Goal: Browse casually

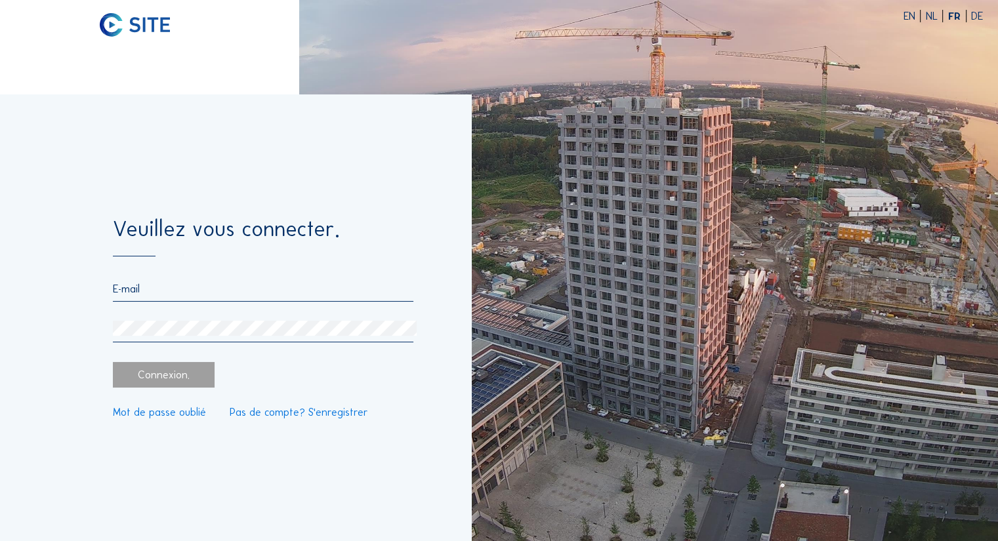
type input "[PERSON_NAME][EMAIL_ADDRESS][DOMAIN_NAME]"
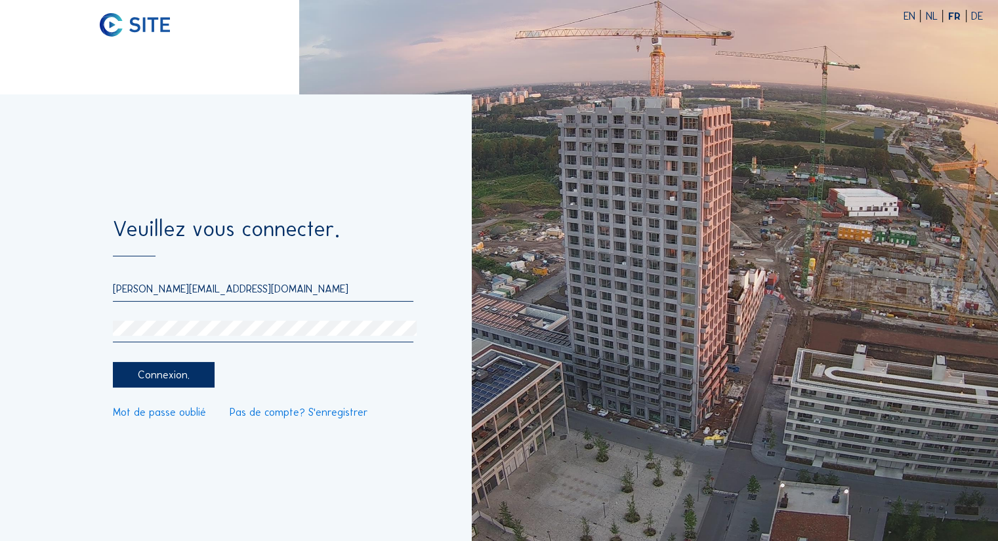
click at [167, 375] on div "Connexion." at bounding box center [164, 375] width 102 height 26
click at [140, 380] on div "Connexion." at bounding box center [164, 375] width 102 height 26
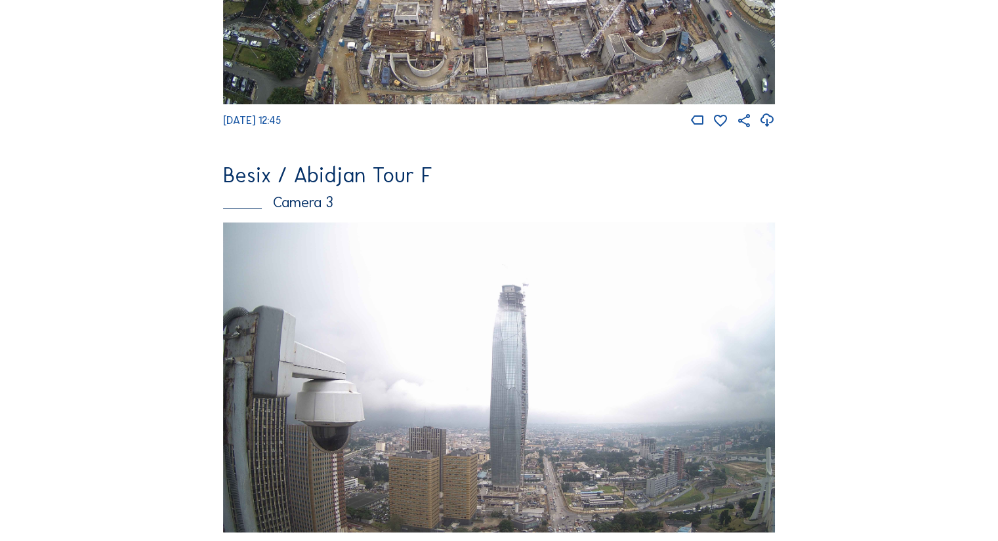
scroll to position [874, 0]
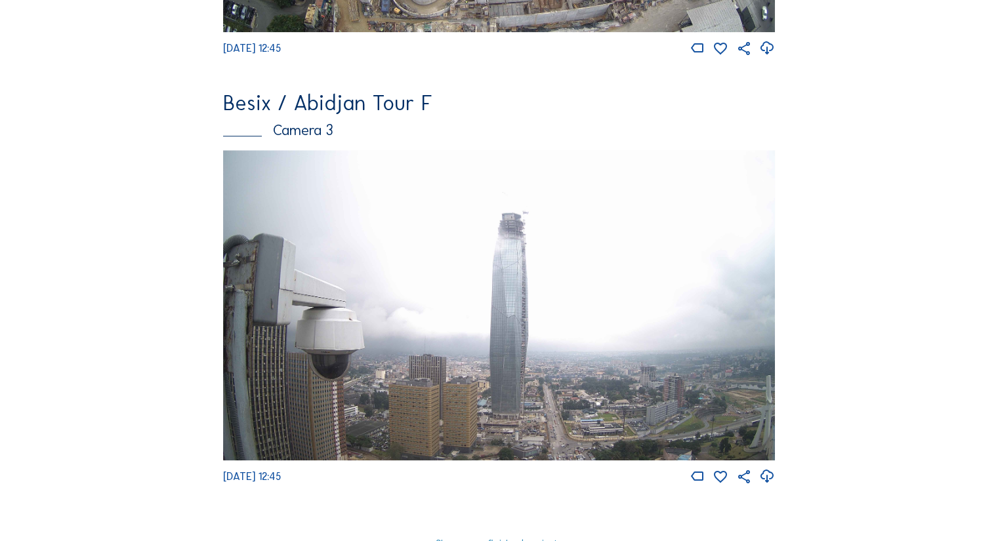
click at [525, 279] on img at bounding box center [499, 305] width 552 height 310
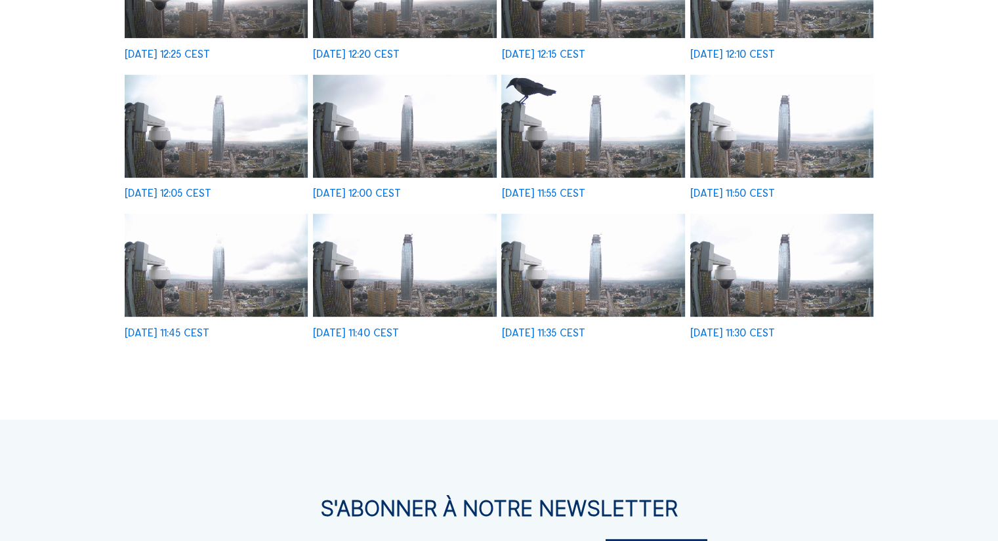
scroll to position [437, 0]
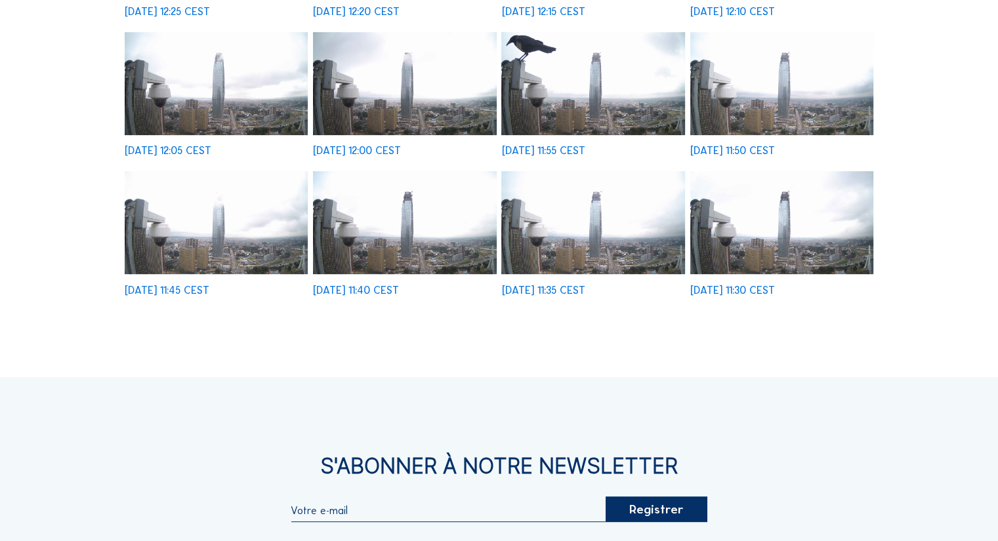
click at [817, 232] on img at bounding box center [781, 222] width 183 height 103
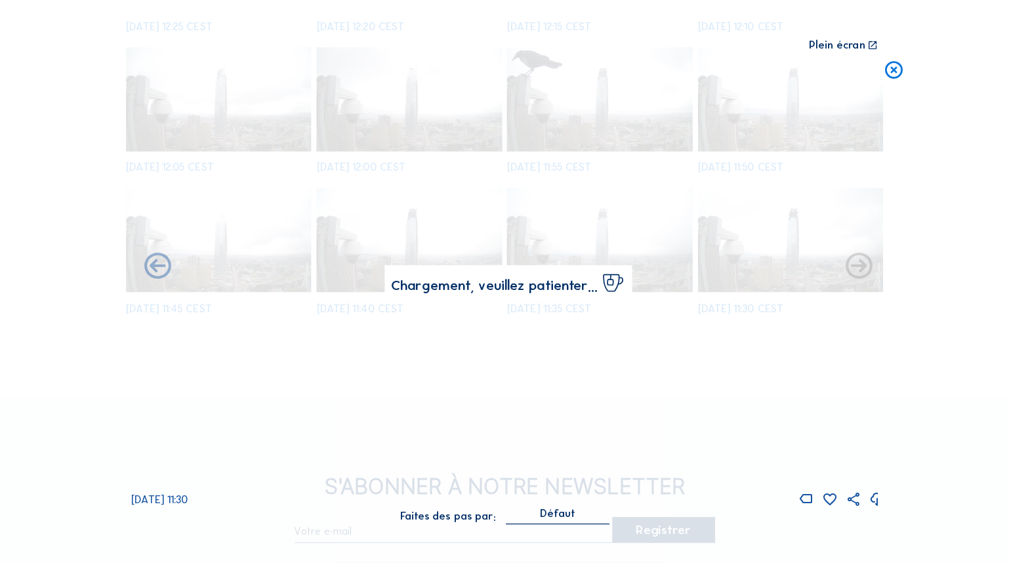
scroll to position [439, 0]
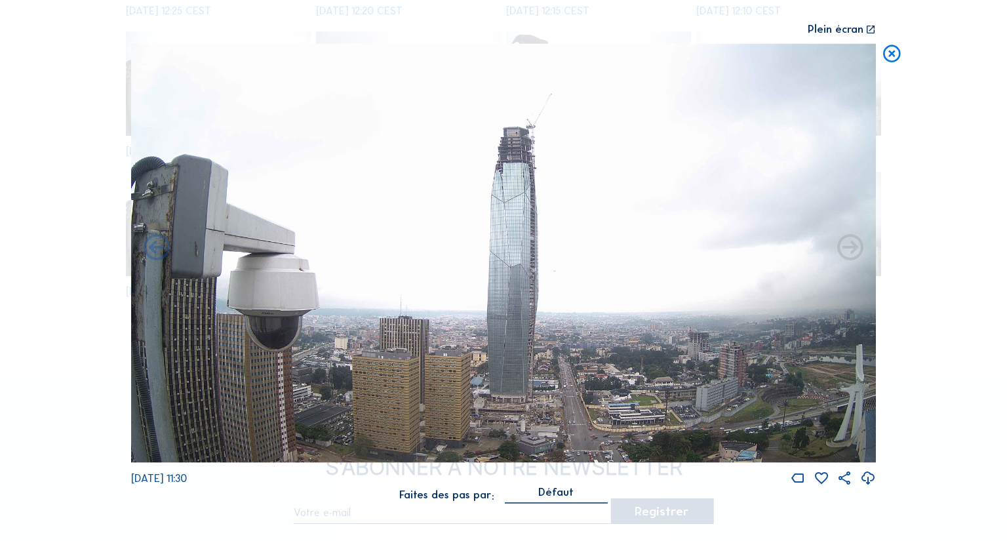
click at [842, 255] on icon at bounding box center [850, 248] width 31 height 31
click at [153, 252] on icon at bounding box center [156, 248] width 31 height 31
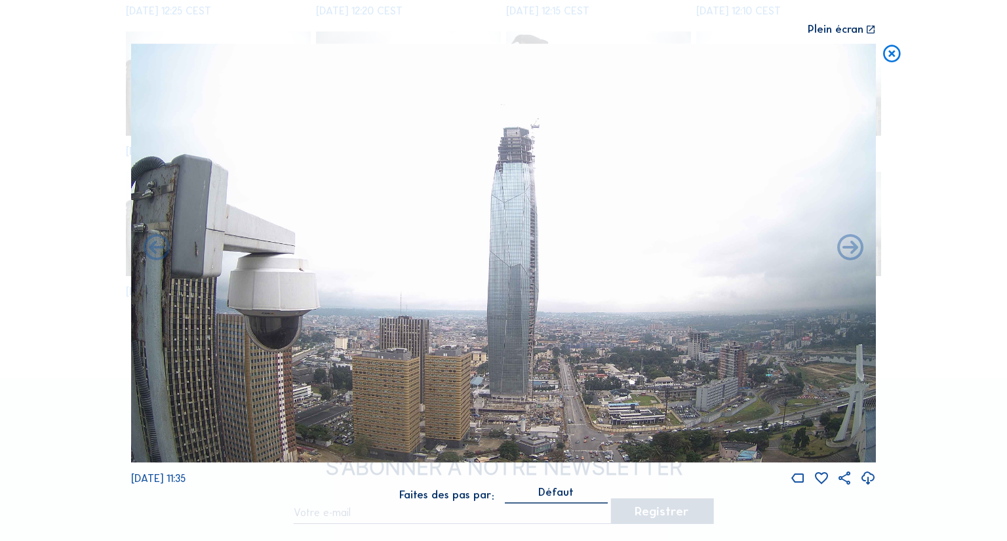
click at [153, 252] on icon at bounding box center [156, 248] width 31 height 31
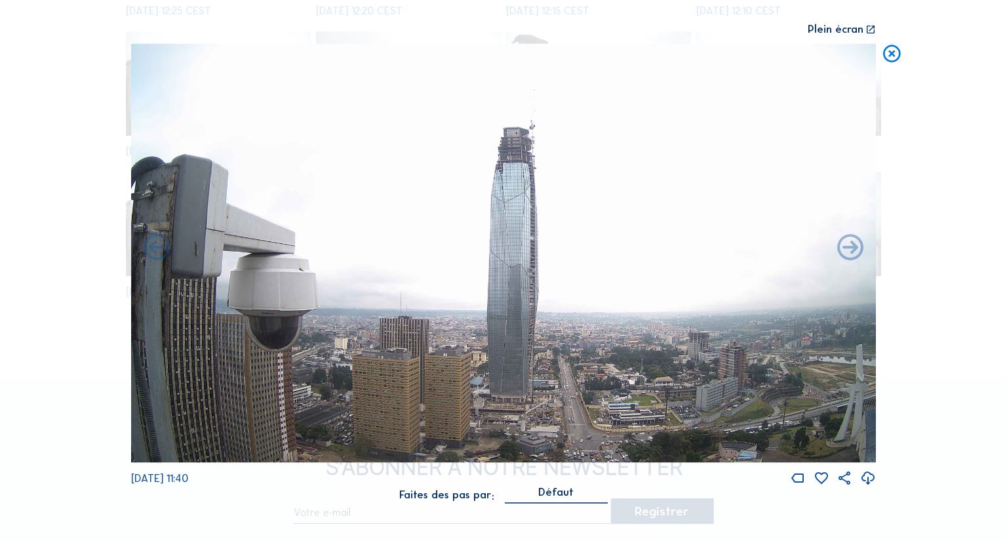
click at [153, 252] on icon at bounding box center [156, 248] width 31 height 31
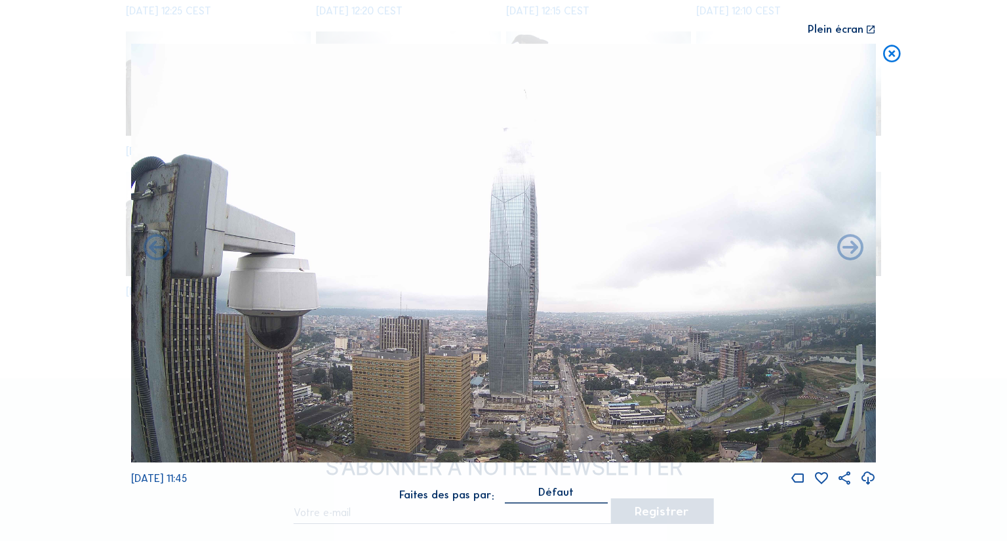
click at [153, 252] on icon at bounding box center [156, 248] width 31 height 31
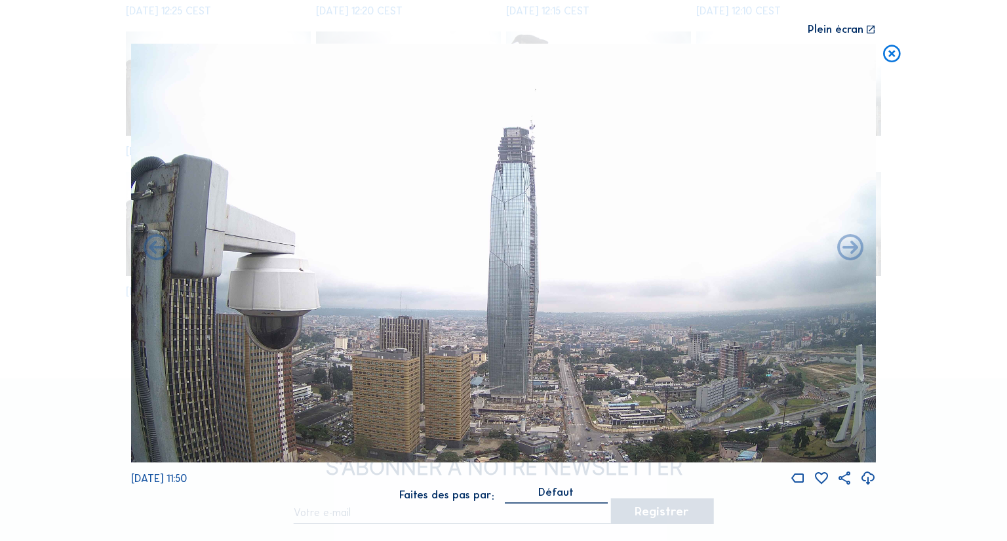
click at [153, 252] on icon at bounding box center [156, 248] width 31 height 31
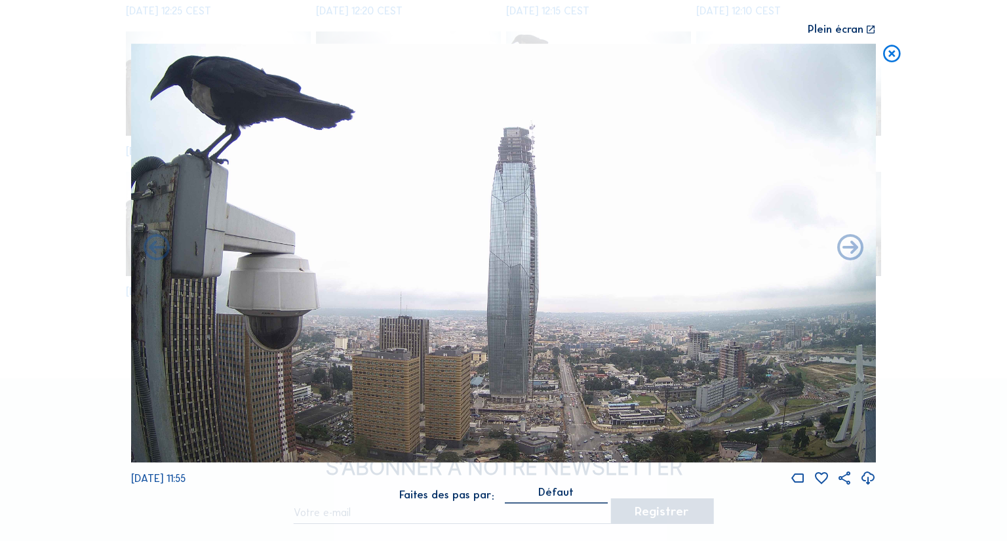
click at [153, 252] on icon at bounding box center [156, 248] width 31 height 31
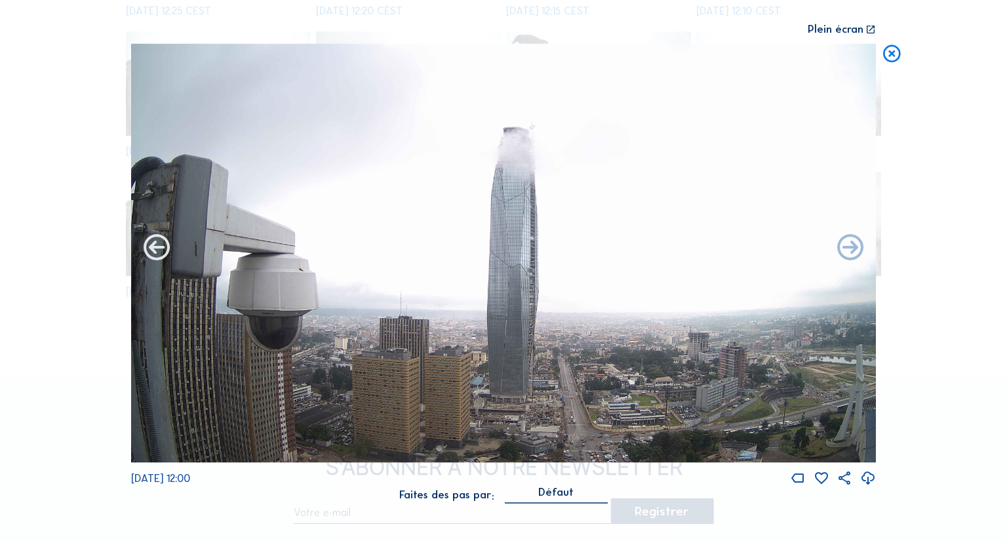
click at [152, 253] on icon at bounding box center [156, 248] width 31 height 31
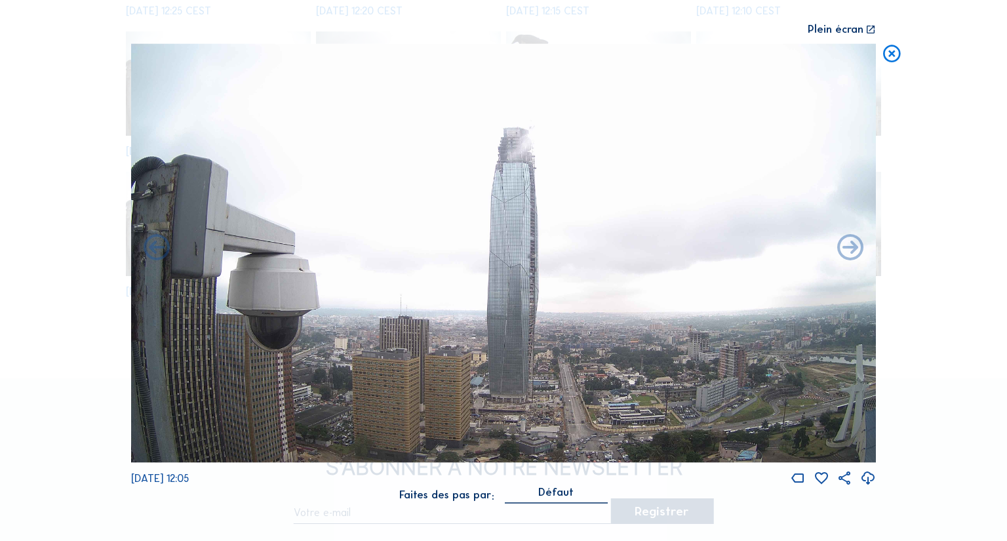
click at [944, 222] on div "Scroll pour voyager dans le temps | Appuie sur le 'Alt' Bouton + Scroll pour Zo…" at bounding box center [503, 270] width 1007 height 541
click at [843, 254] on icon at bounding box center [850, 248] width 31 height 31
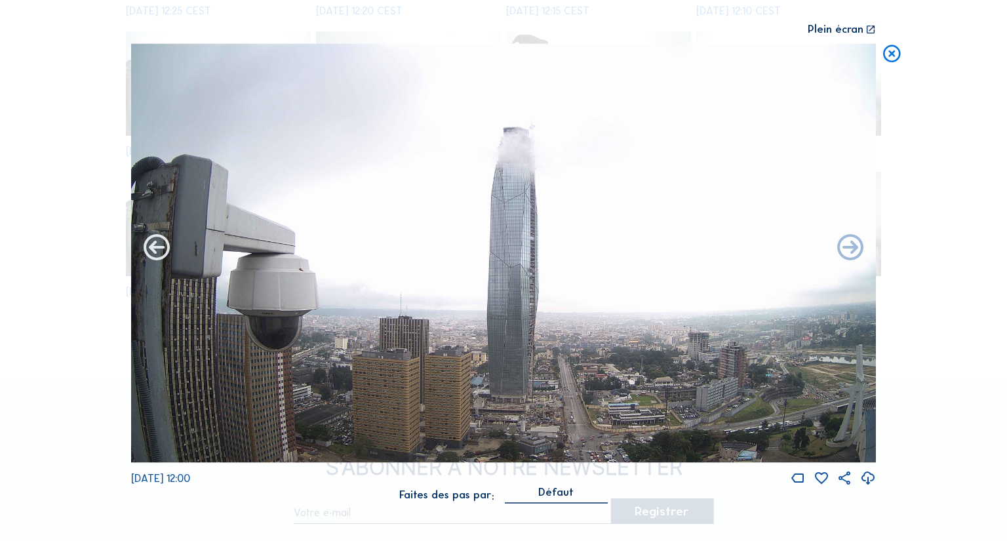
click at [153, 251] on icon at bounding box center [156, 248] width 31 height 31
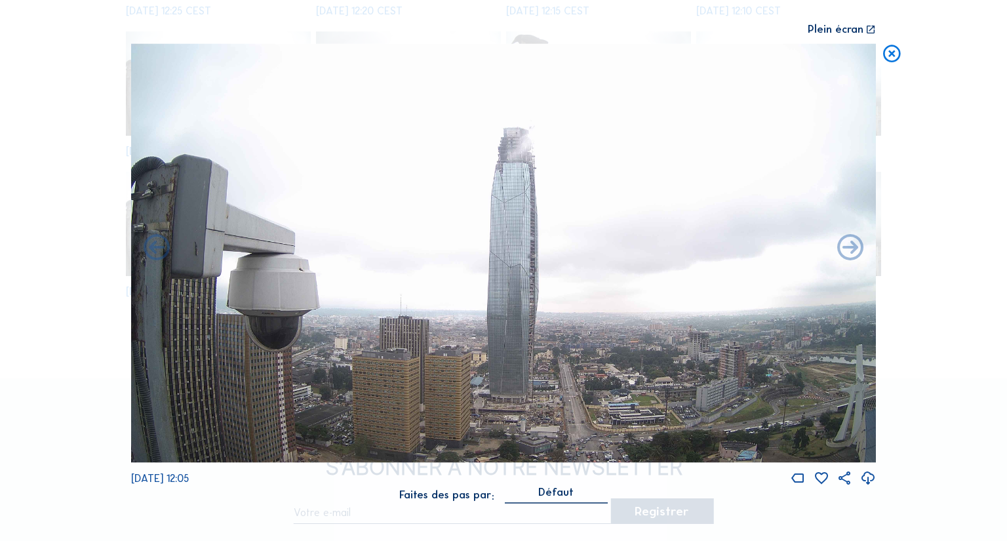
click at [0, 165] on div "Scroll pour voyager dans le temps | Appuie sur le 'Alt' Bouton + Scroll pour Zo…" at bounding box center [503, 270] width 1007 height 541
click at [849, 243] on icon at bounding box center [850, 248] width 31 height 31
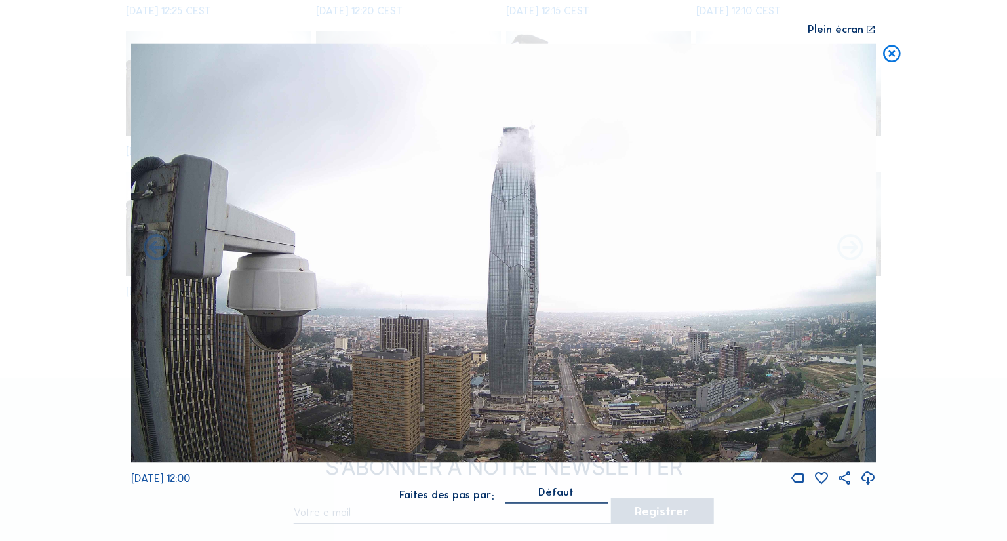
click at [855, 251] on icon at bounding box center [850, 248] width 31 height 31
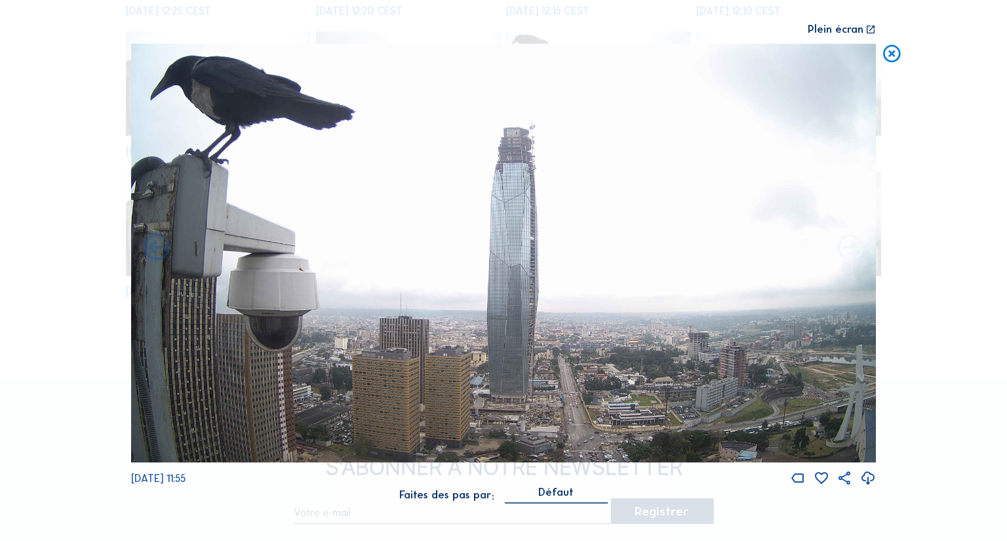
click at [858, 245] on icon at bounding box center [850, 248] width 31 height 31
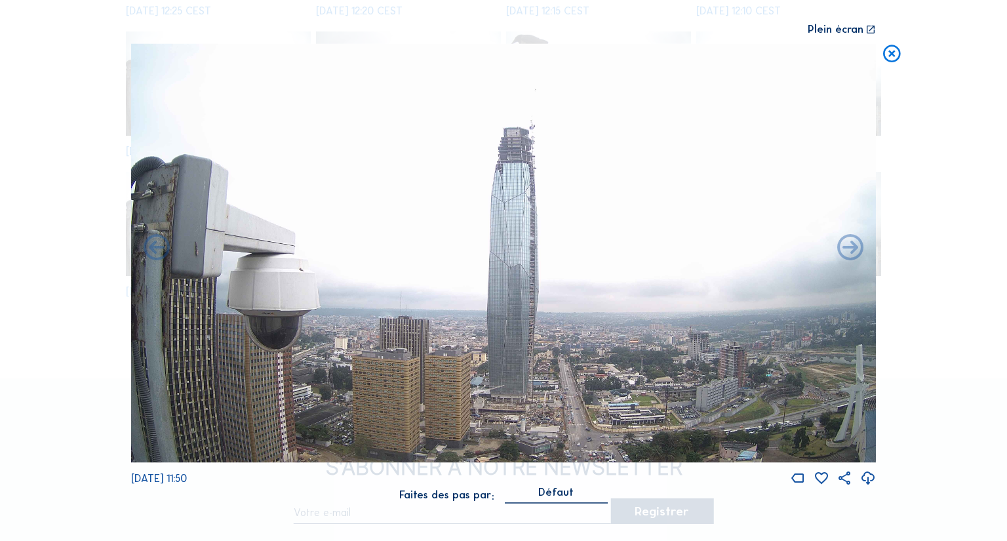
click at [858, 245] on icon at bounding box center [850, 248] width 31 height 31
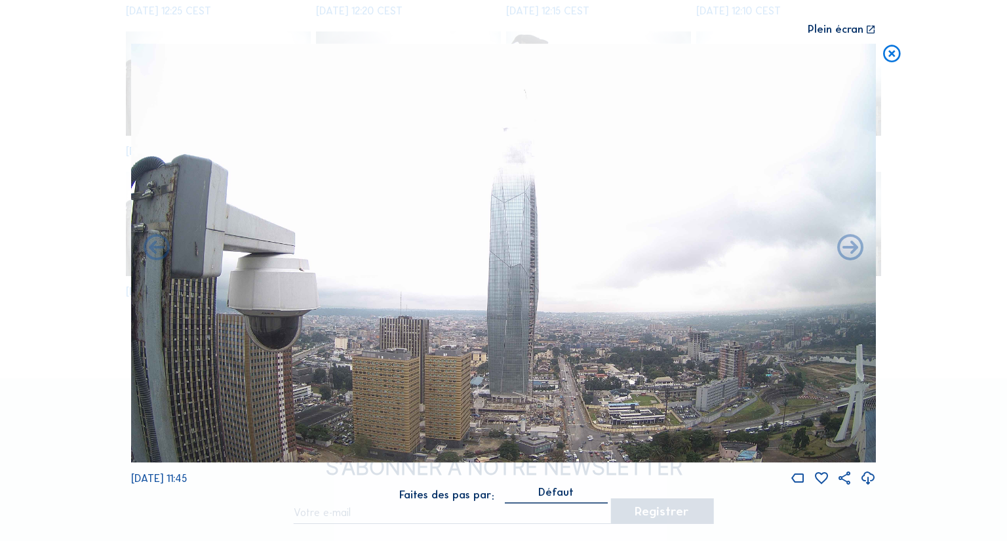
click at [858, 245] on icon at bounding box center [850, 248] width 31 height 31
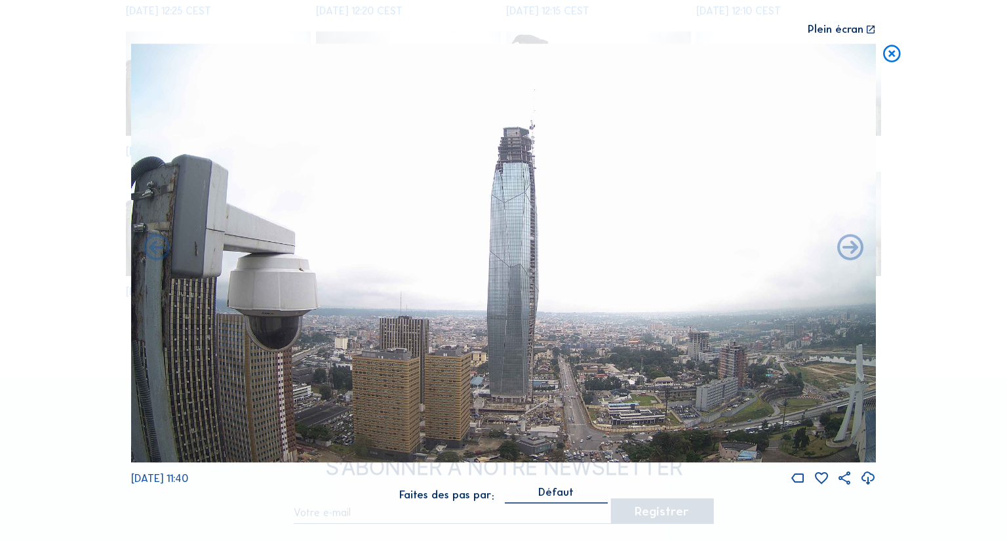
click at [858, 245] on icon at bounding box center [850, 248] width 31 height 31
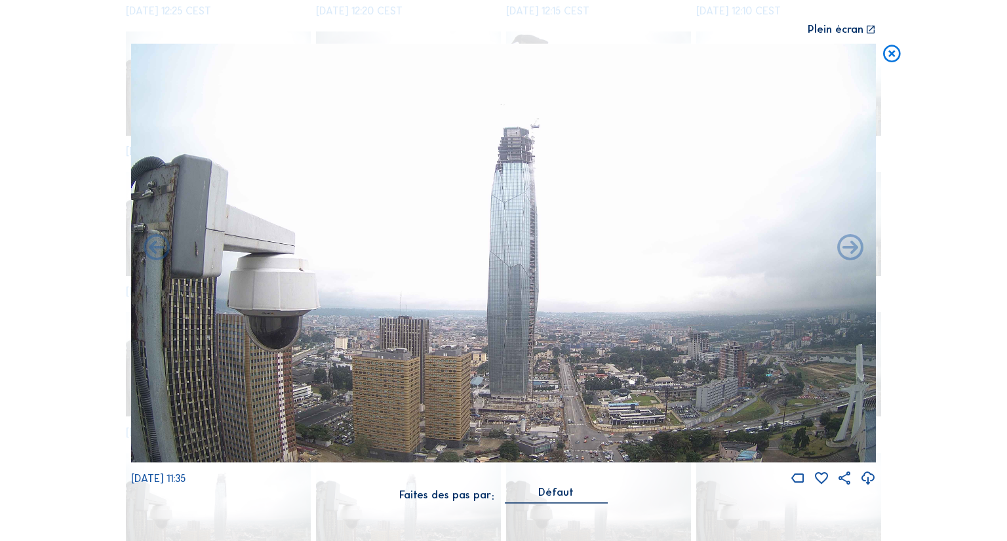
click at [858, 245] on icon at bounding box center [850, 248] width 31 height 31
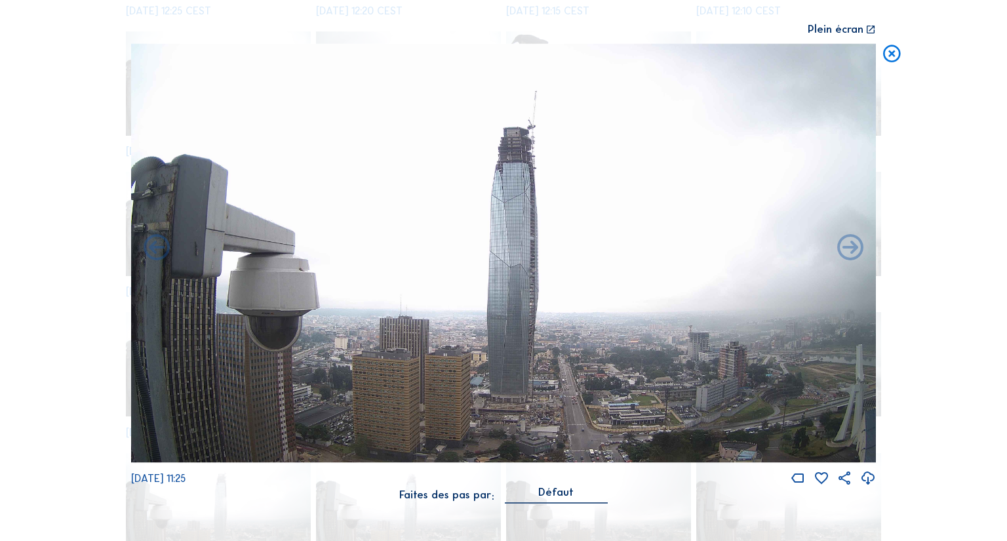
click at [858, 245] on icon at bounding box center [850, 248] width 31 height 31
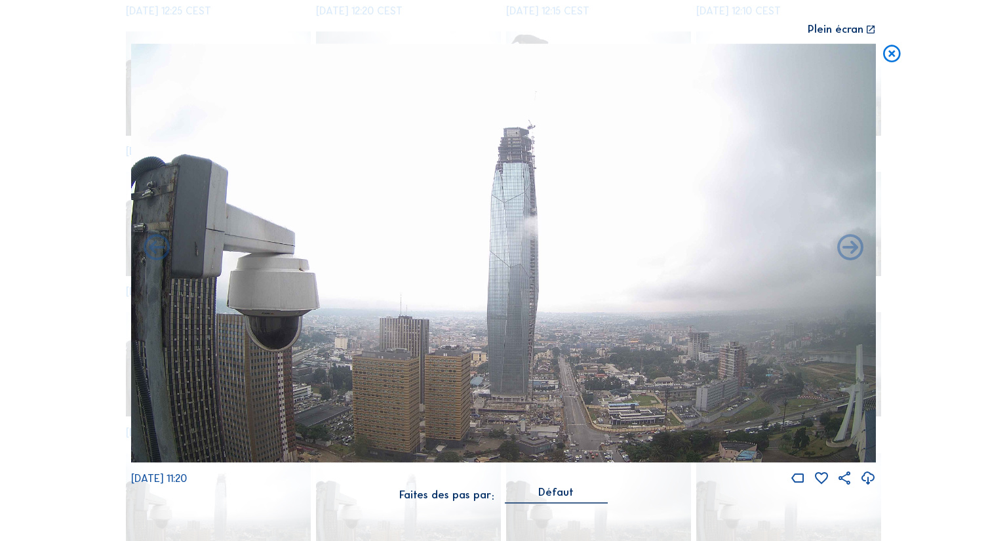
click at [858, 245] on icon at bounding box center [850, 248] width 31 height 31
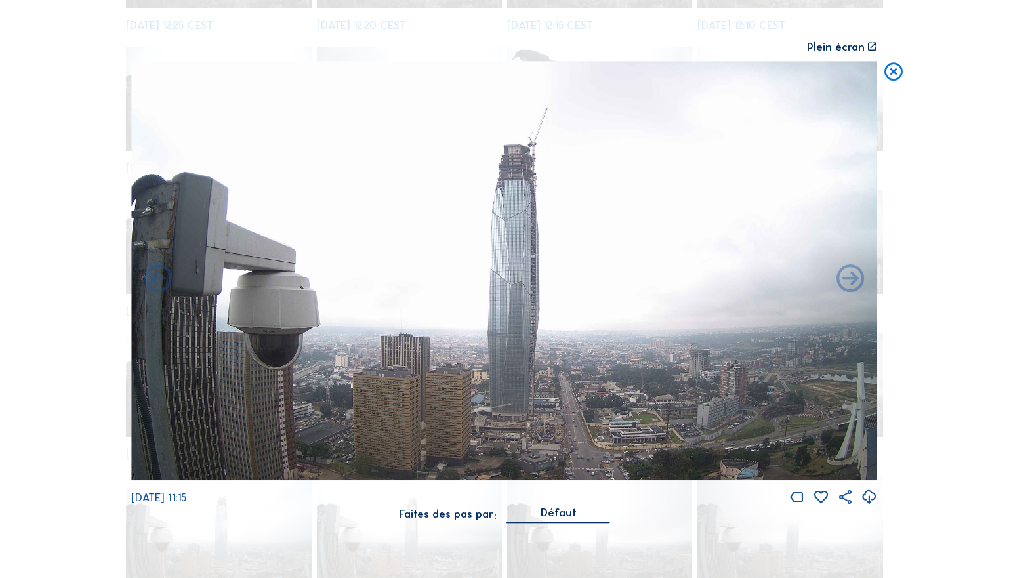
click at [890, 70] on icon at bounding box center [893, 72] width 22 height 23
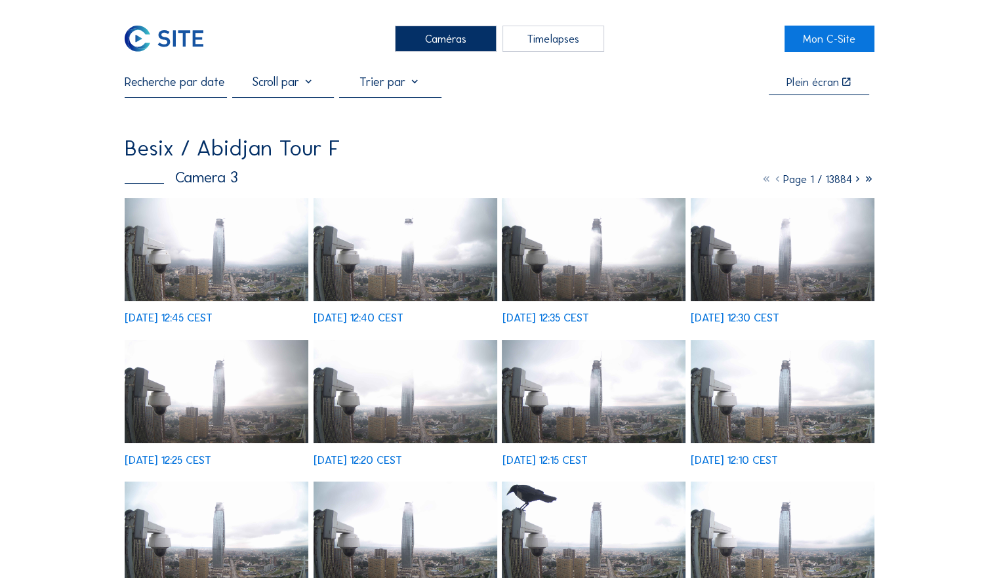
scroll to position [0, 0]
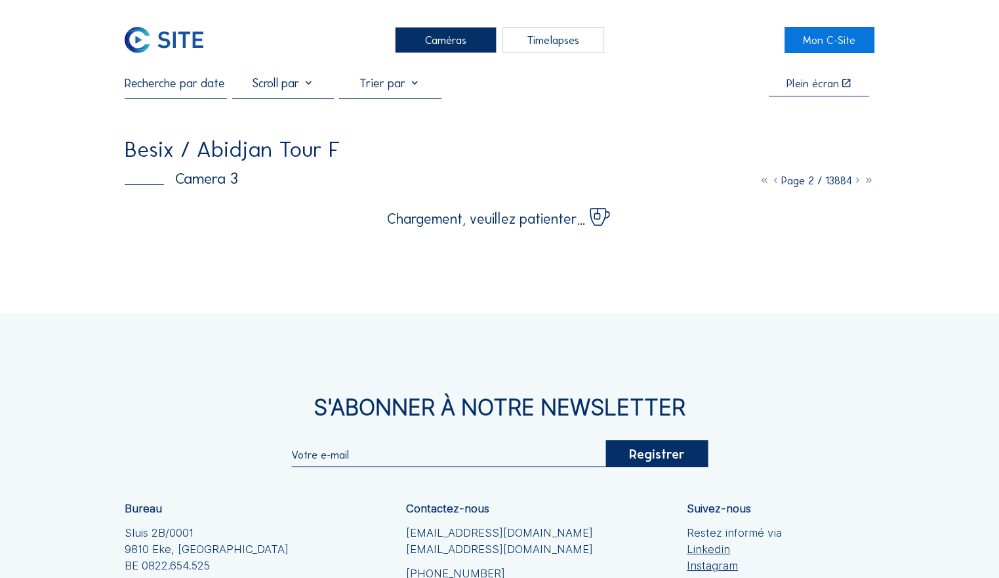
click at [435, 33] on div "Caméras" at bounding box center [446, 40] width 102 height 26
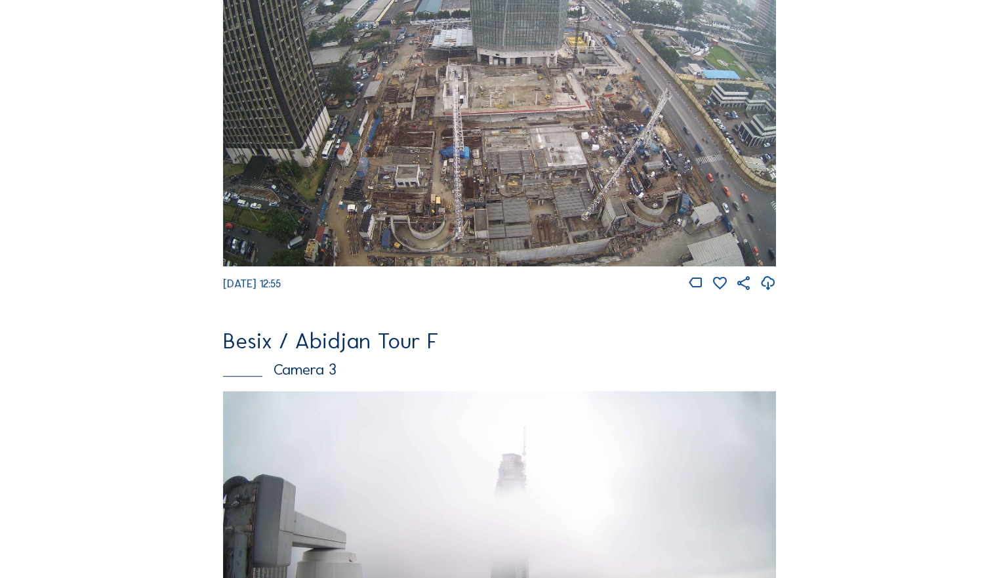
scroll to position [437, 0]
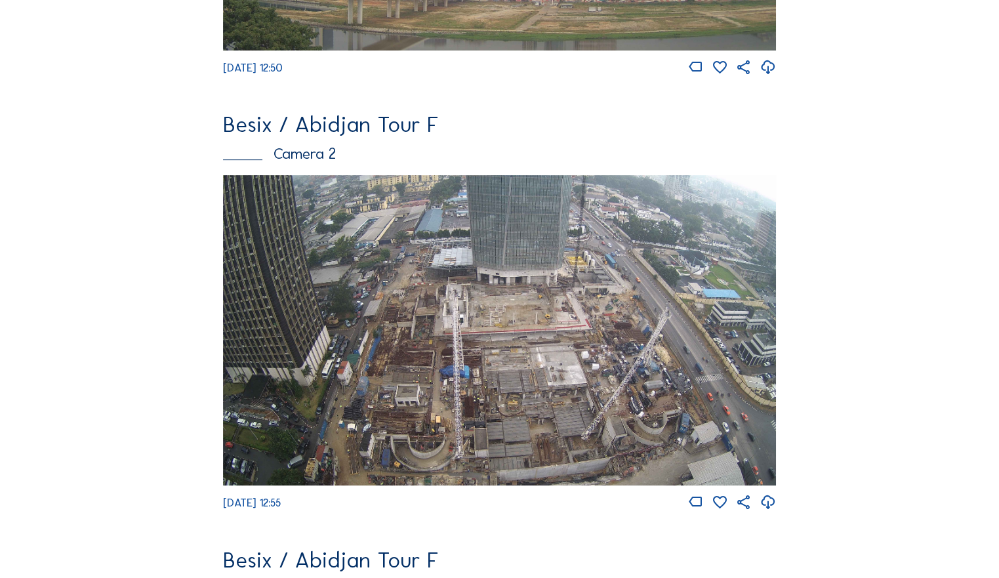
click at [600, 374] on img at bounding box center [499, 330] width 552 height 311
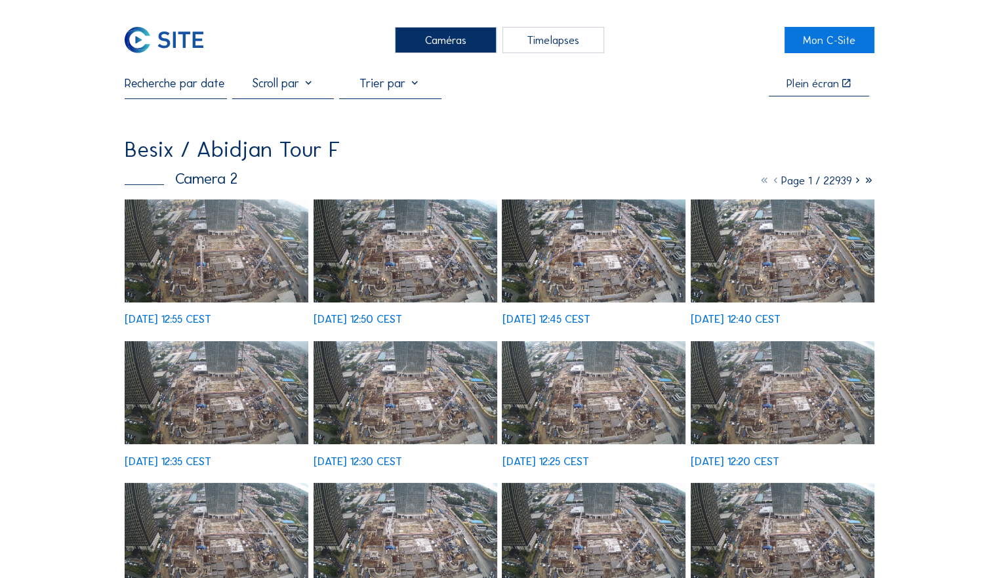
click at [206, 266] on img at bounding box center [217, 250] width 184 height 103
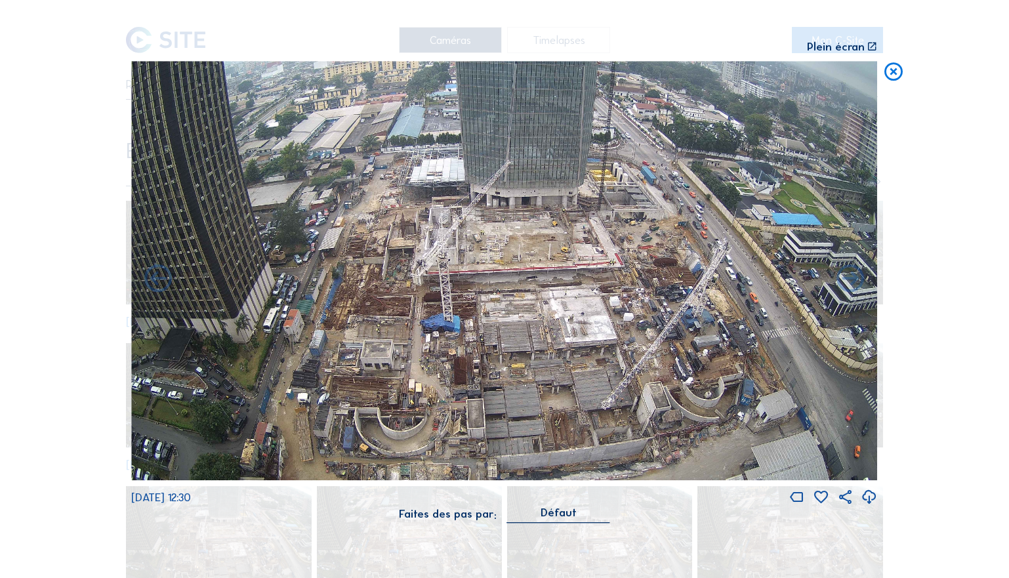
click at [897, 70] on icon at bounding box center [893, 72] width 22 height 23
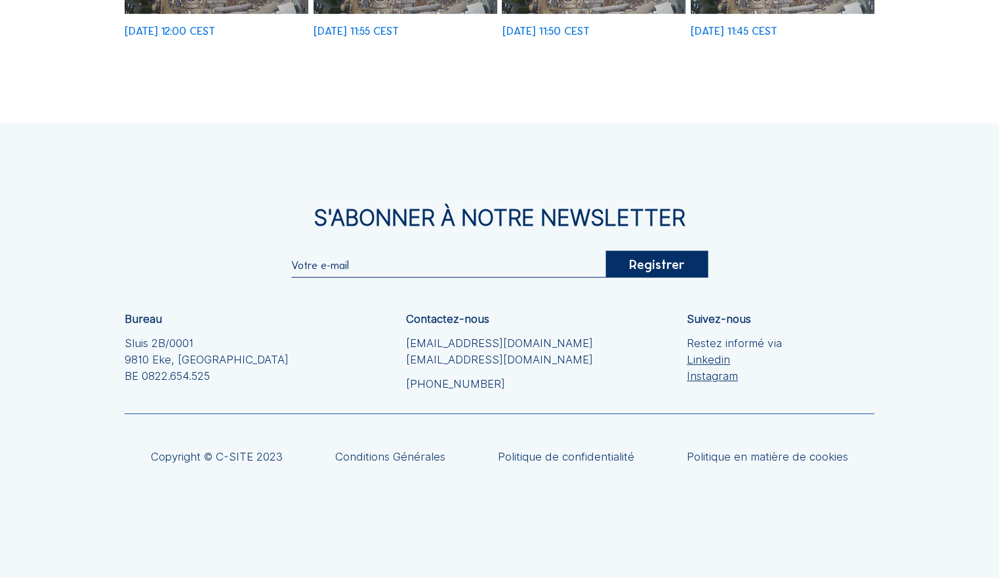
scroll to position [717, 0]
